Goal: Communication & Community: Participate in discussion

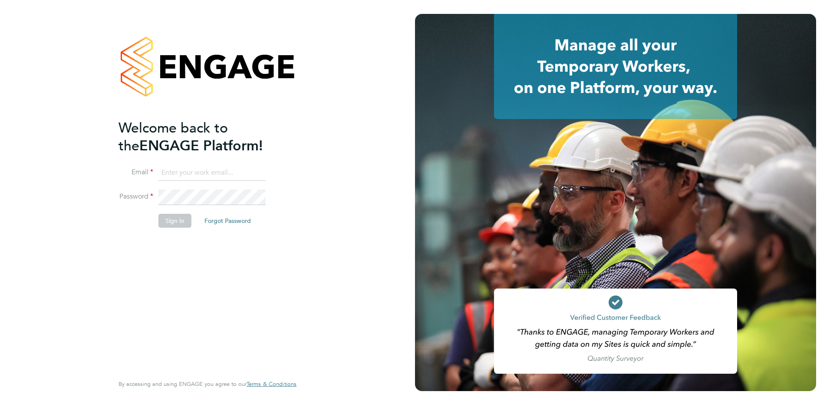
type input "victoria.ticehurst@ncclondon.ac.uk"
click at [175, 226] on button "Sign In" at bounding box center [174, 221] width 33 height 14
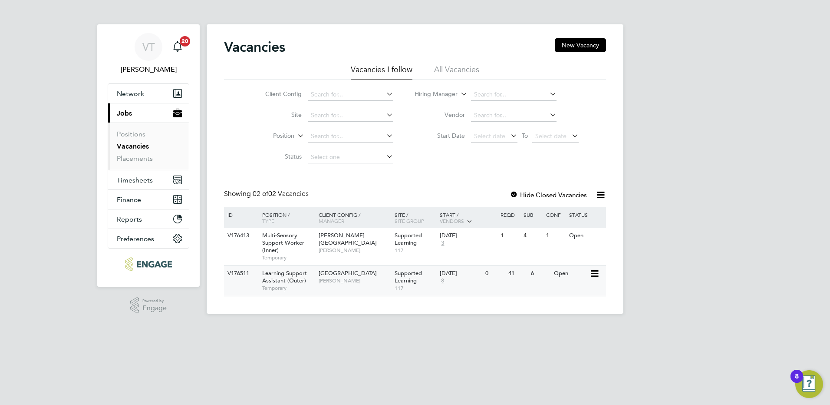
click at [350, 272] on span "[GEOGRAPHIC_DATA]" at bounding box center [348, 272] width 58 height 7
click at [408, 236] on span "Supported Learning" at bounding box center [408, 238] width 27 height 15
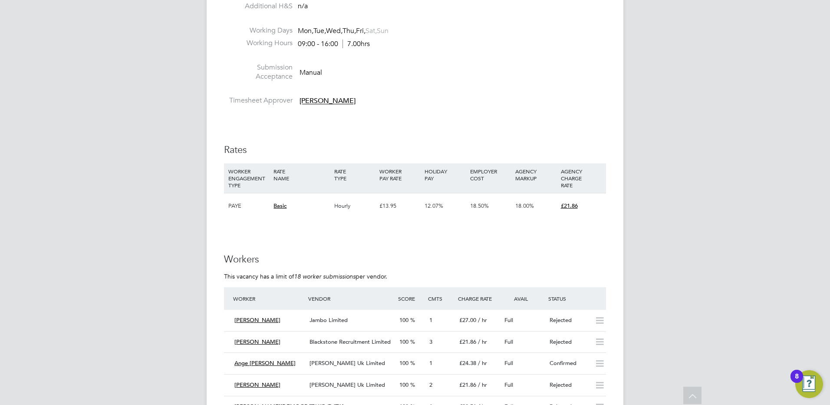
scroll to position [1303, 0]
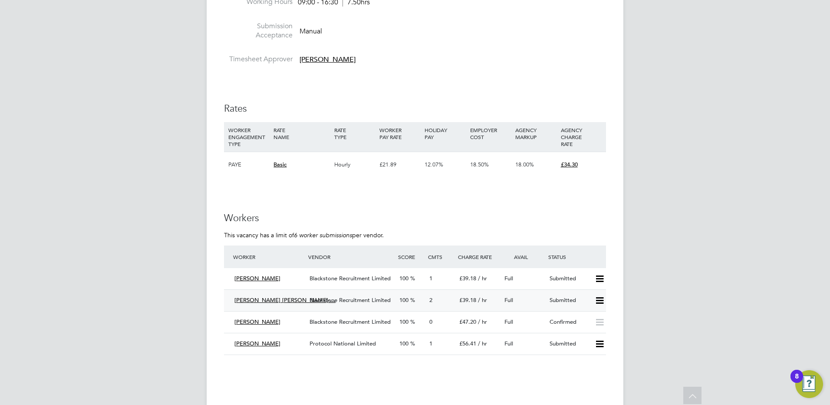
scroll to position [1259, 0]
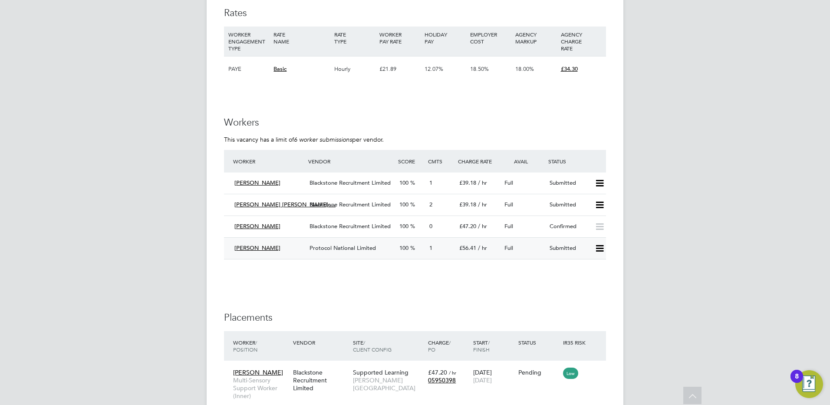
click at [600, 245] on icon at bounding box center [599, 248] width 11 height 7
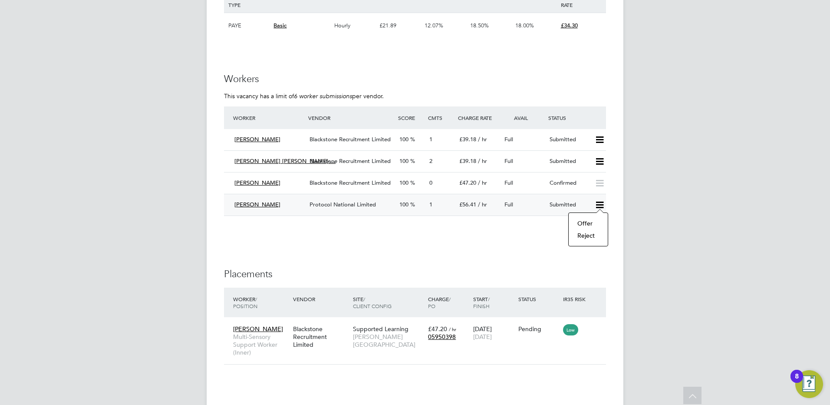
scroll to position [1086, 0]
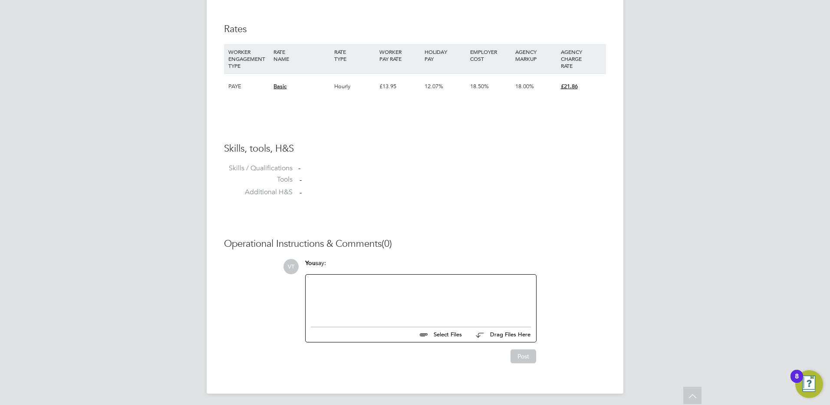
scroll to position [574, 0]
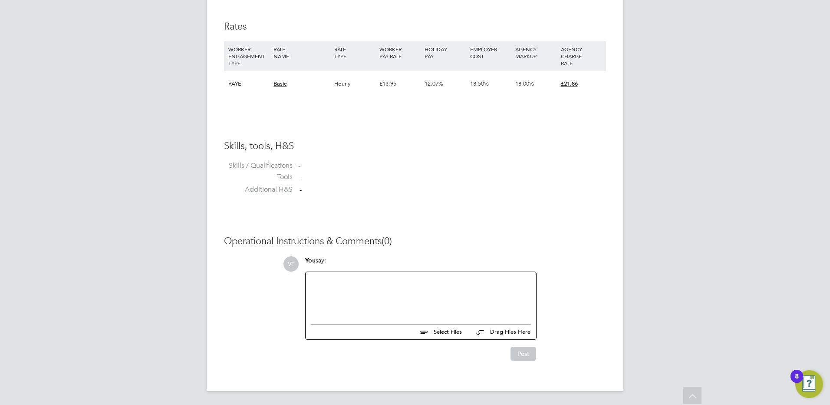
click at [329, 281] on div at bounding box center [421, 295] width 220 height 37
click at [521, 352] on button "Post" at bounding box center [524, 354] width 26 height 14
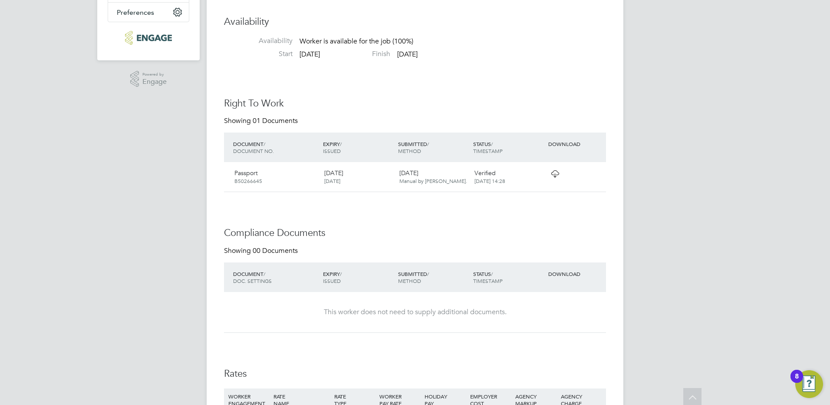
scroll to position [0, 0]
